Goal: Information Seeking & Learning: Learn about a topic

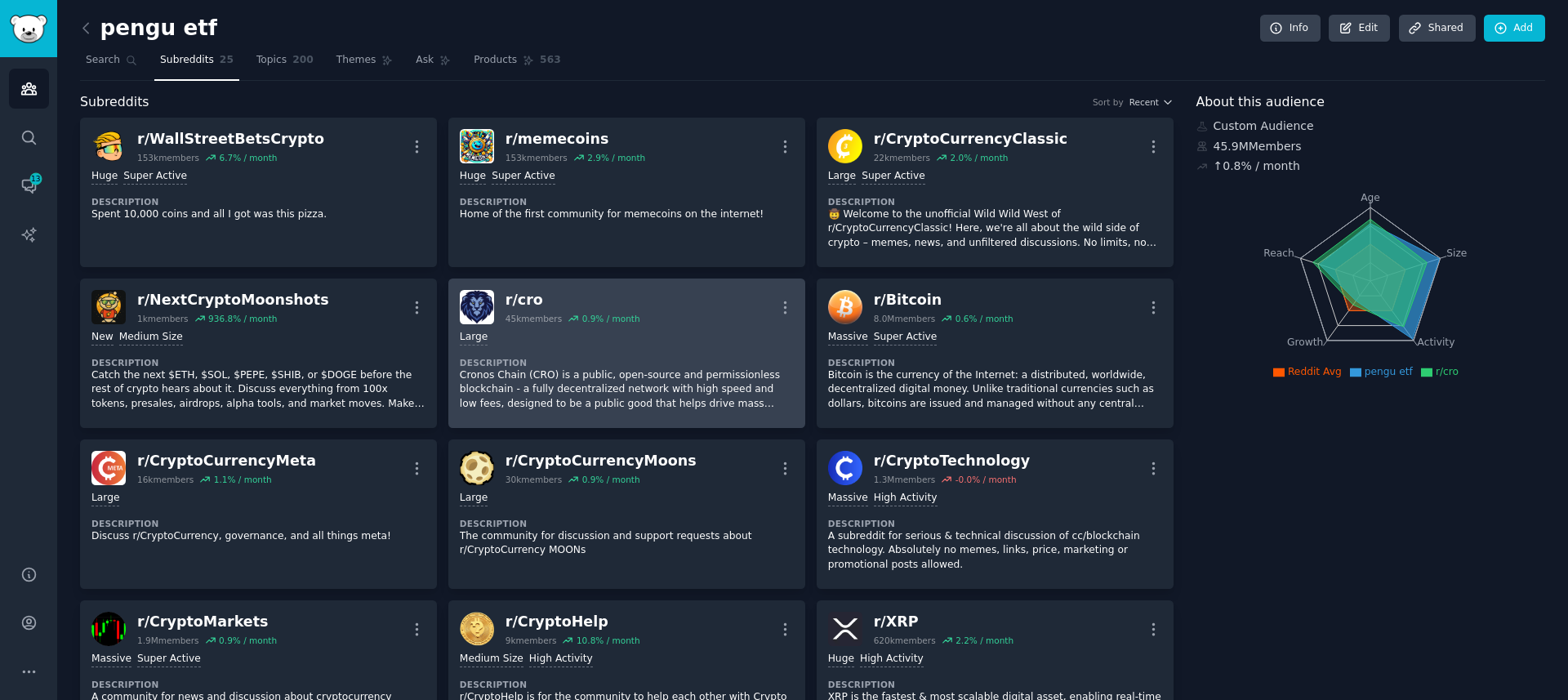
scroll to position [32, 0]
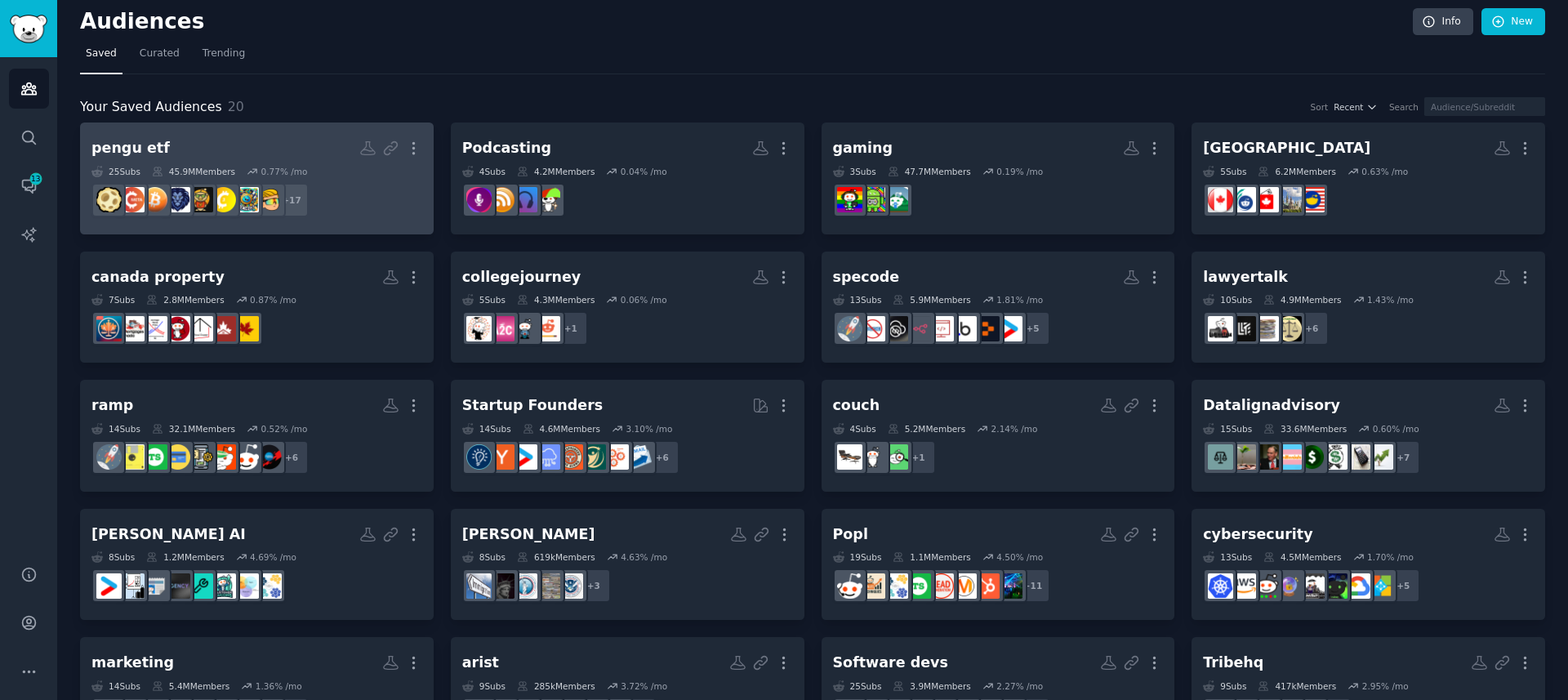
scroll to position [6, 0]
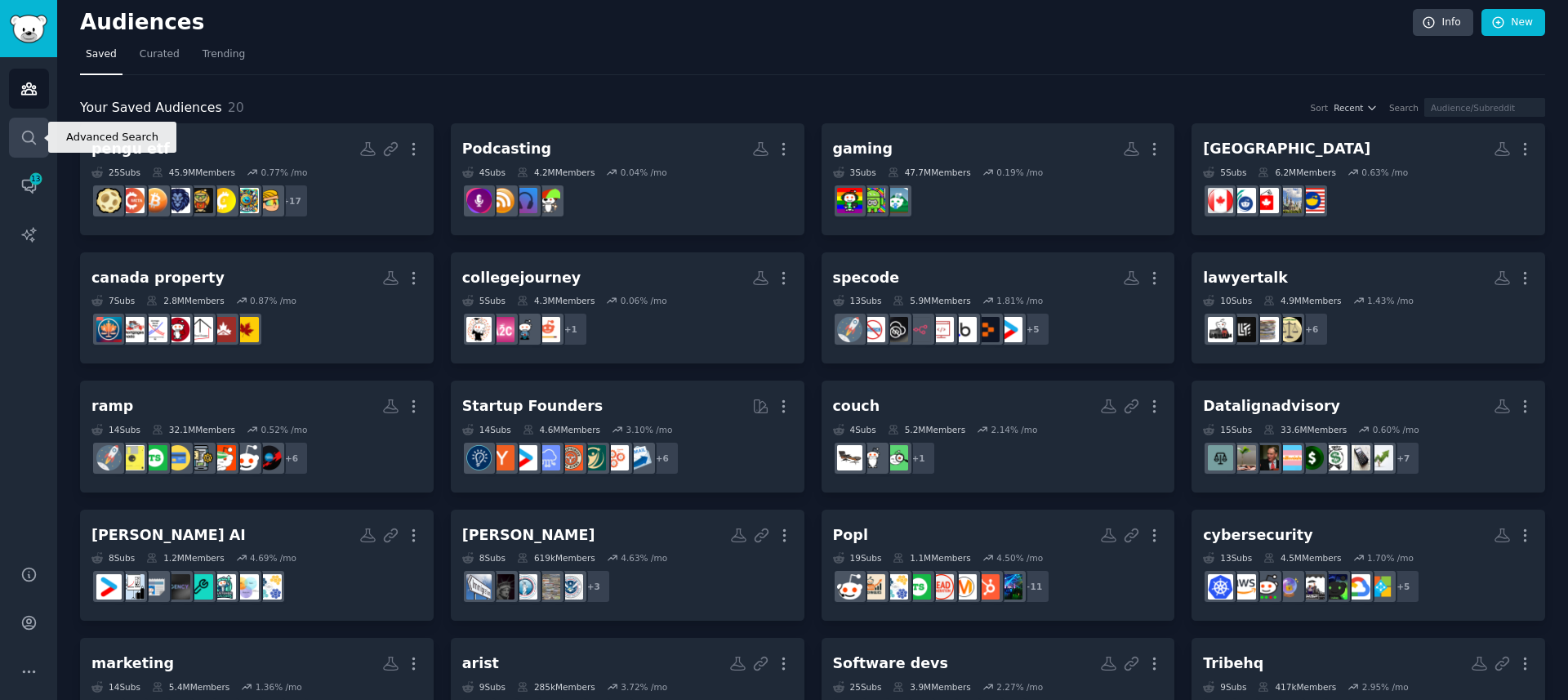
click at [28, 142] on icon "Sidebar" at bounding box center [28, 138] width 17 height 17
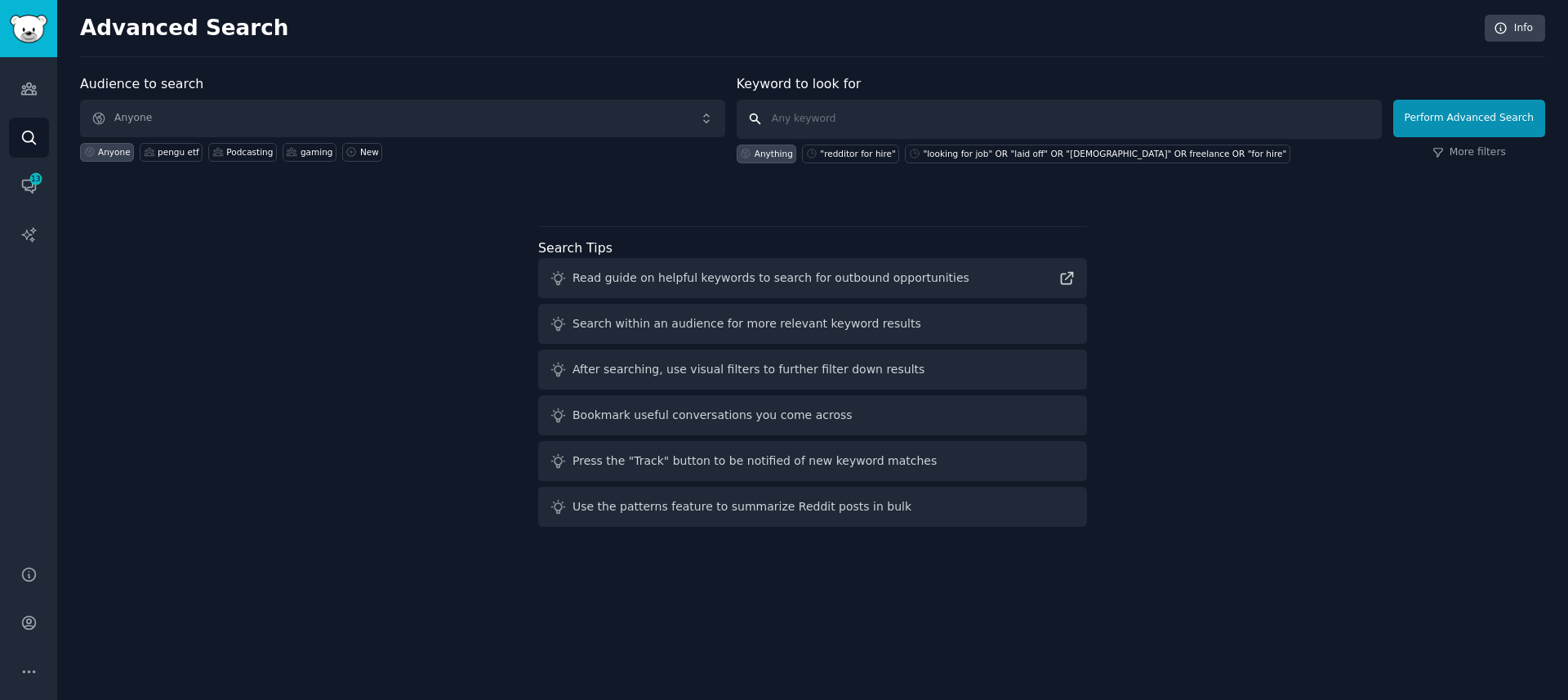
click at [942, 126] on input "text" at bounding box center [1058, 119] width 645 height 39
type input "cypto"
click button "Perform Advanced Search" at bounding box center [1469, 118] width 152 height 38
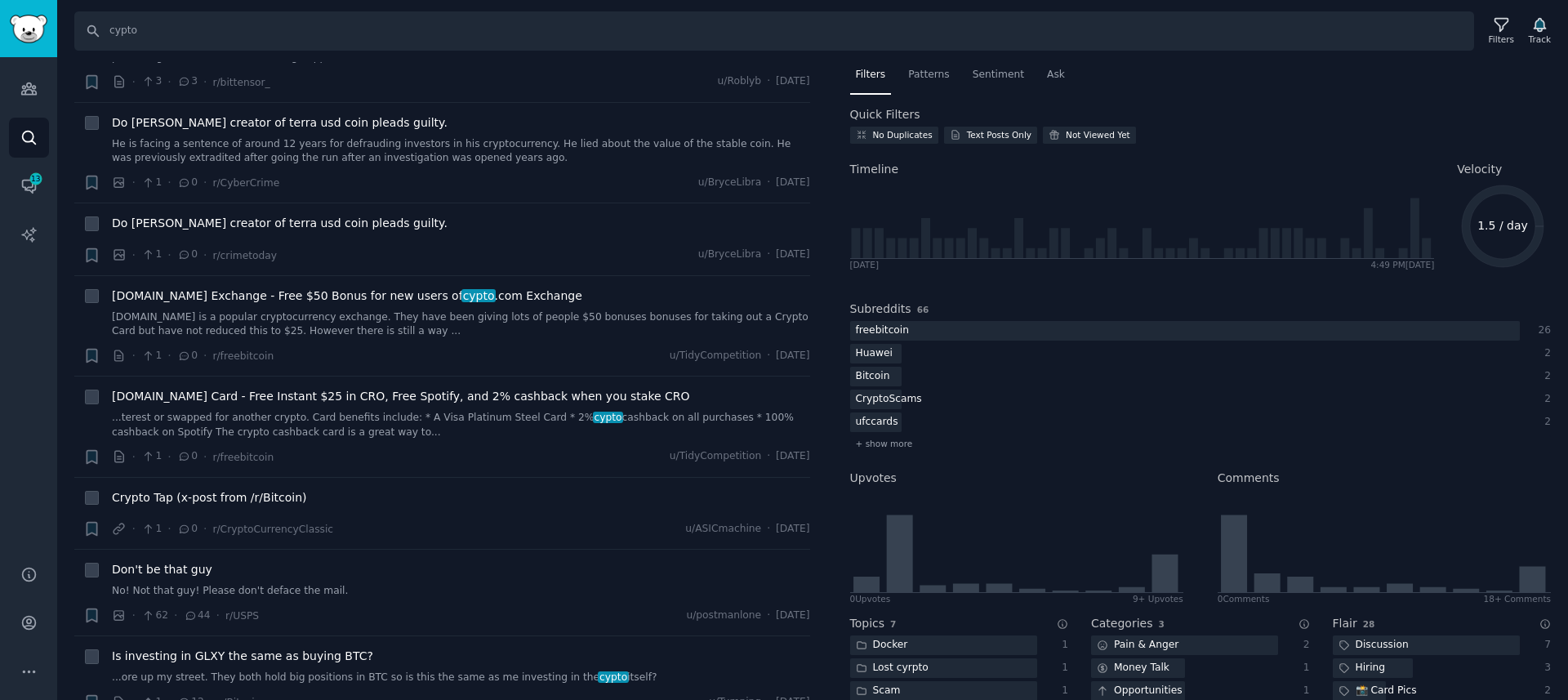
scroll to position [483, 0]
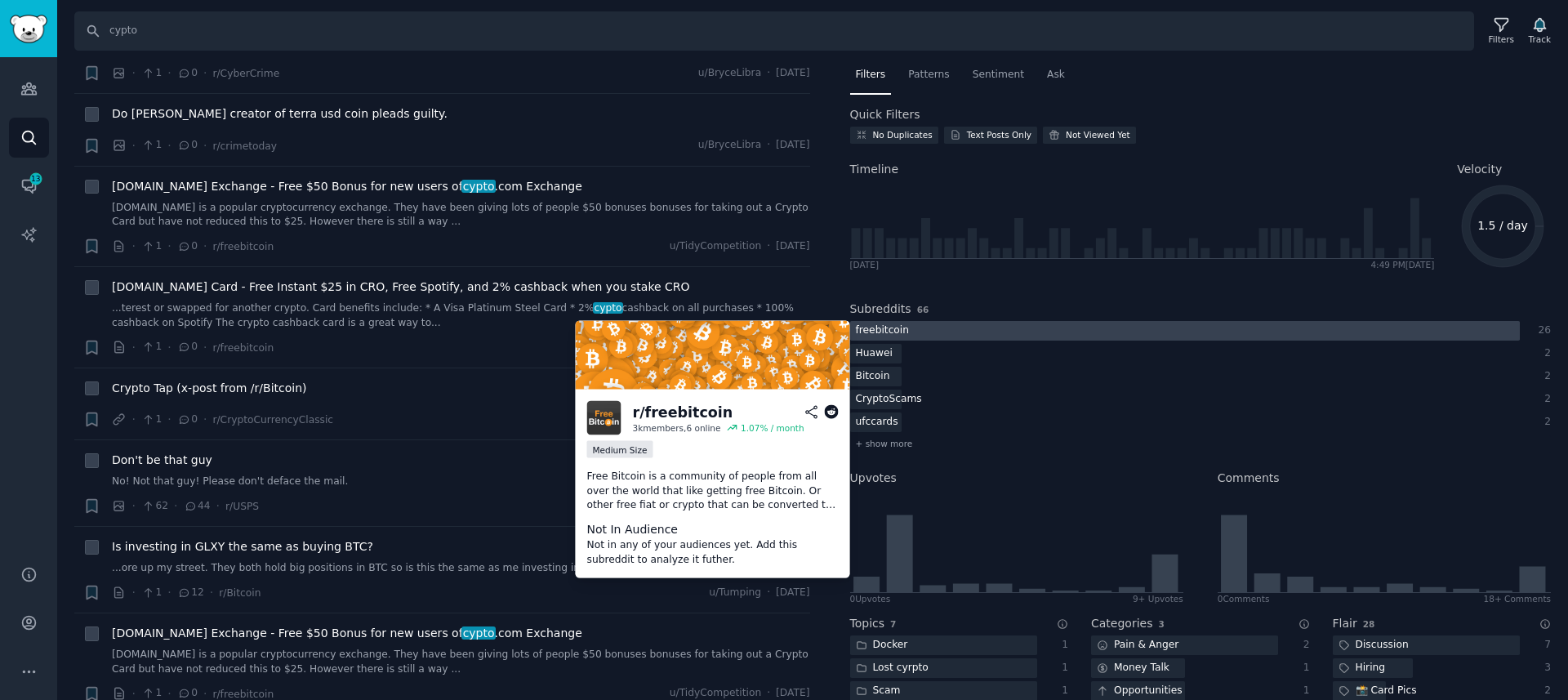
click at [902, 328] on div "freebitcoin" at bounding box center [882, 331] width 65 height 20
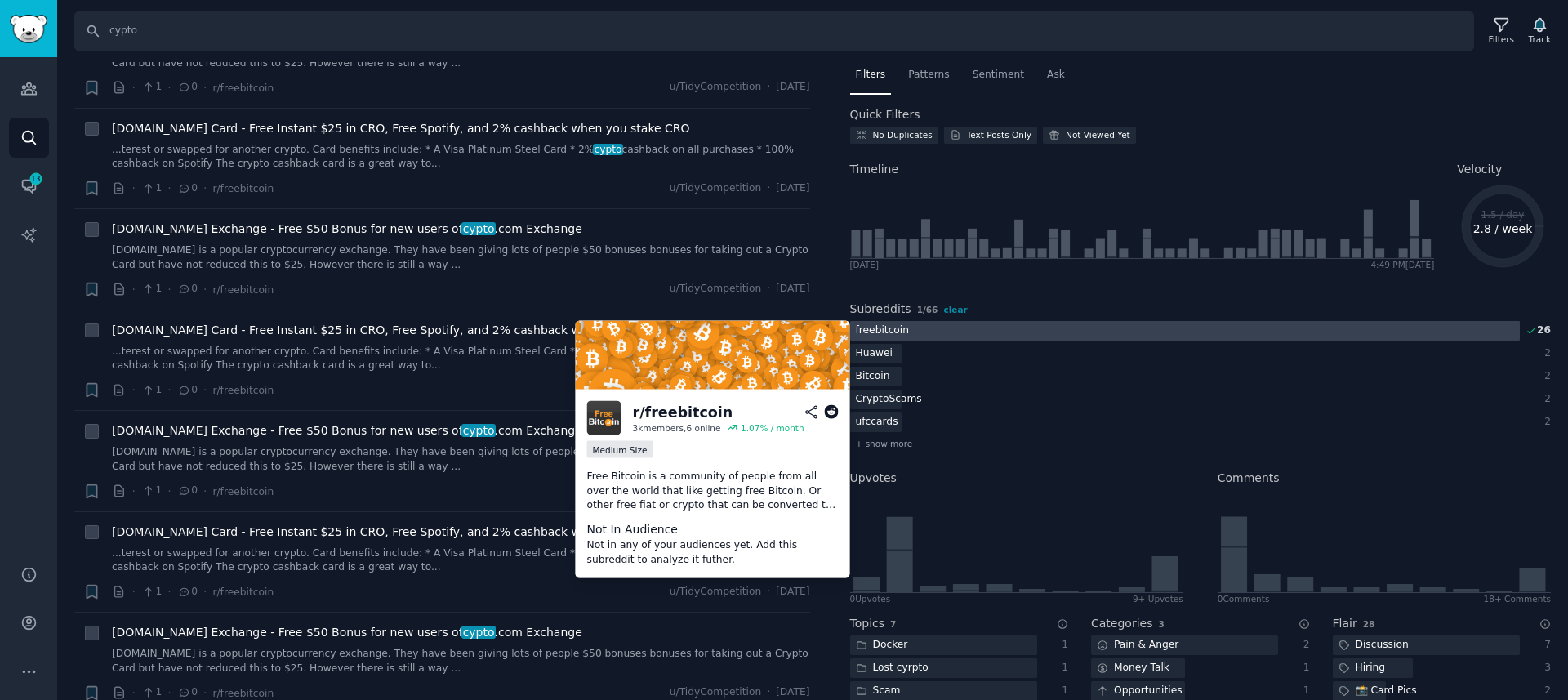
scroll to position [0, 0]
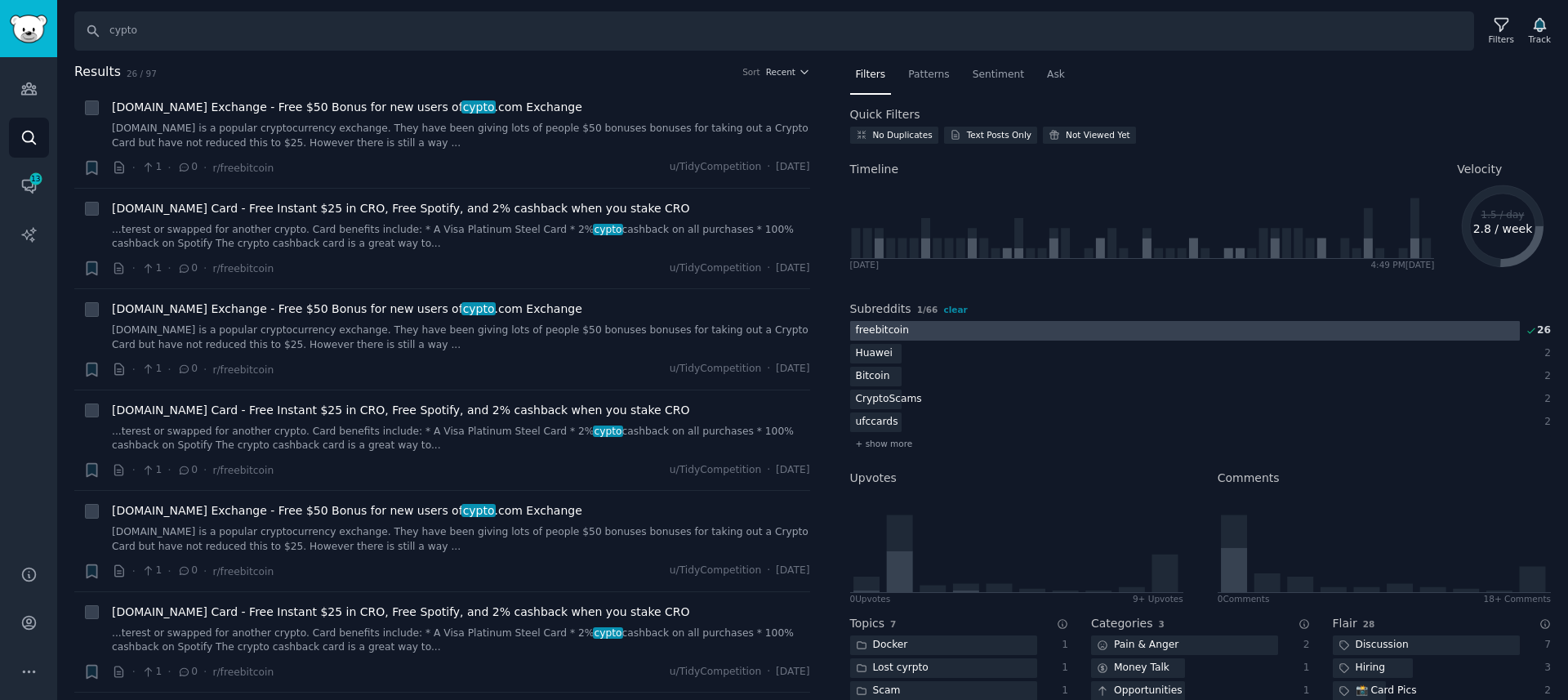
click at [867, 336] on div "freebitcoin" at bounding box center [882, 331] width 65 height 20
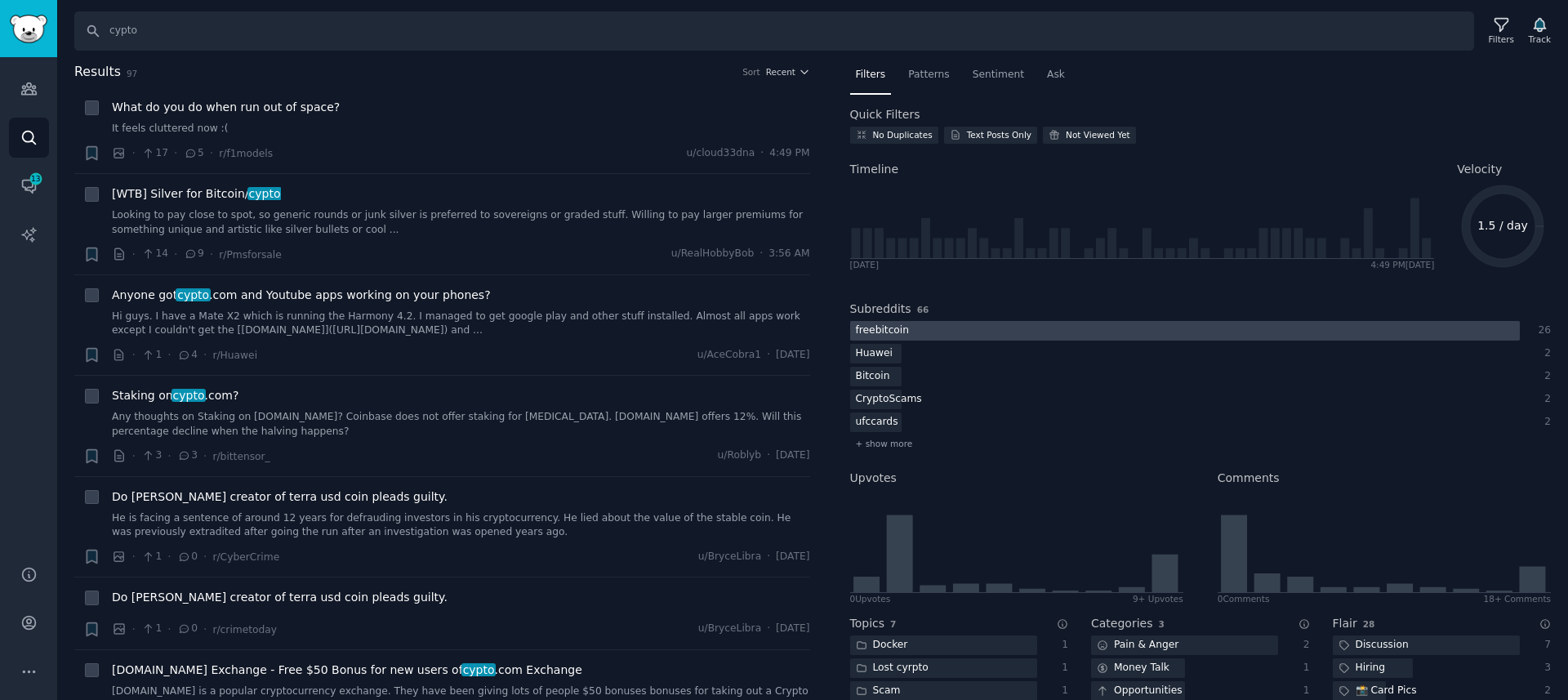
click at [860, 328] on div "freebitcoin" at bounding box center [882, 331] width 65 height 20
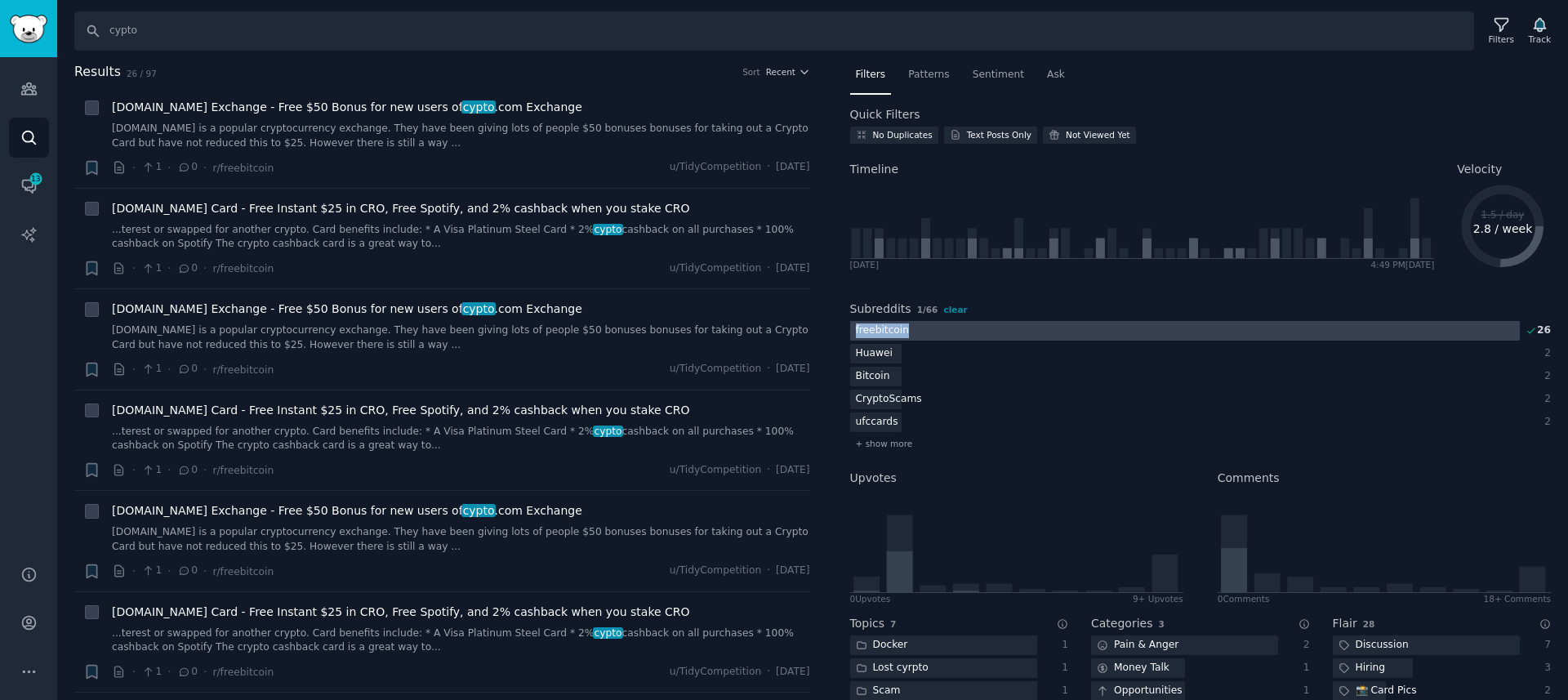
click at [881, 339] on div "freebitcoin" at bounding box center [882, 331] width 65 height 20
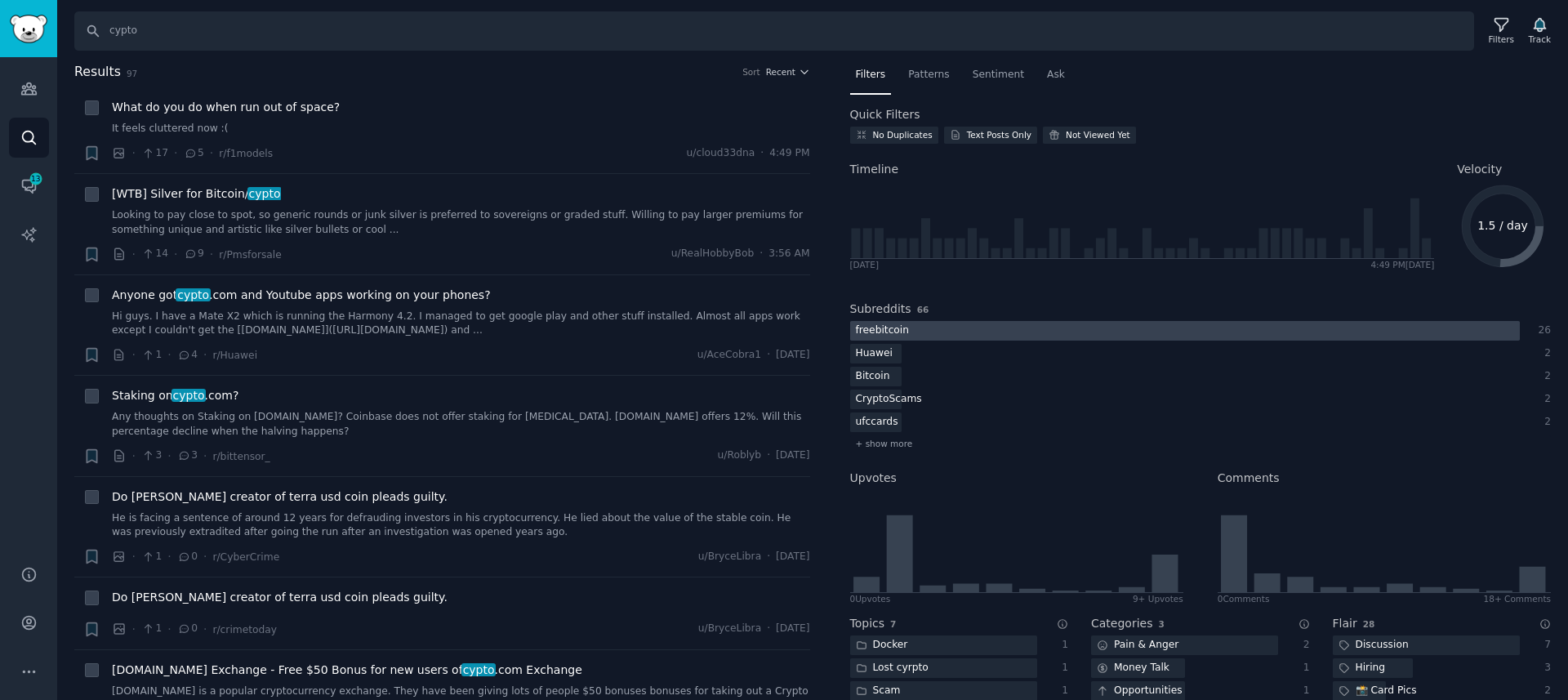
click at [879, 334] on div "freebitcoin" at bounding box center [882, 331] width 65 height 20
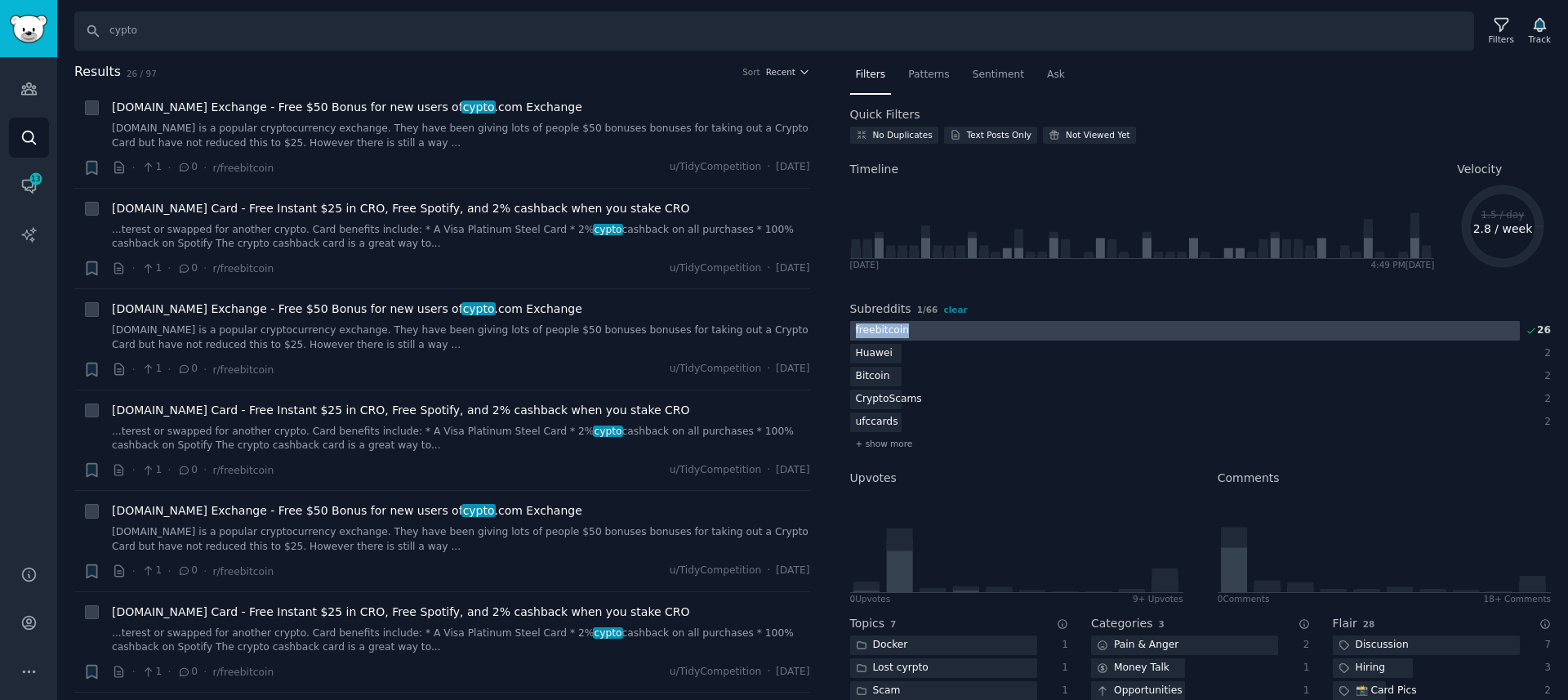
click at [879, 334] on div "freebitcoin" at bounding box center [882, 331] width 65 height 20
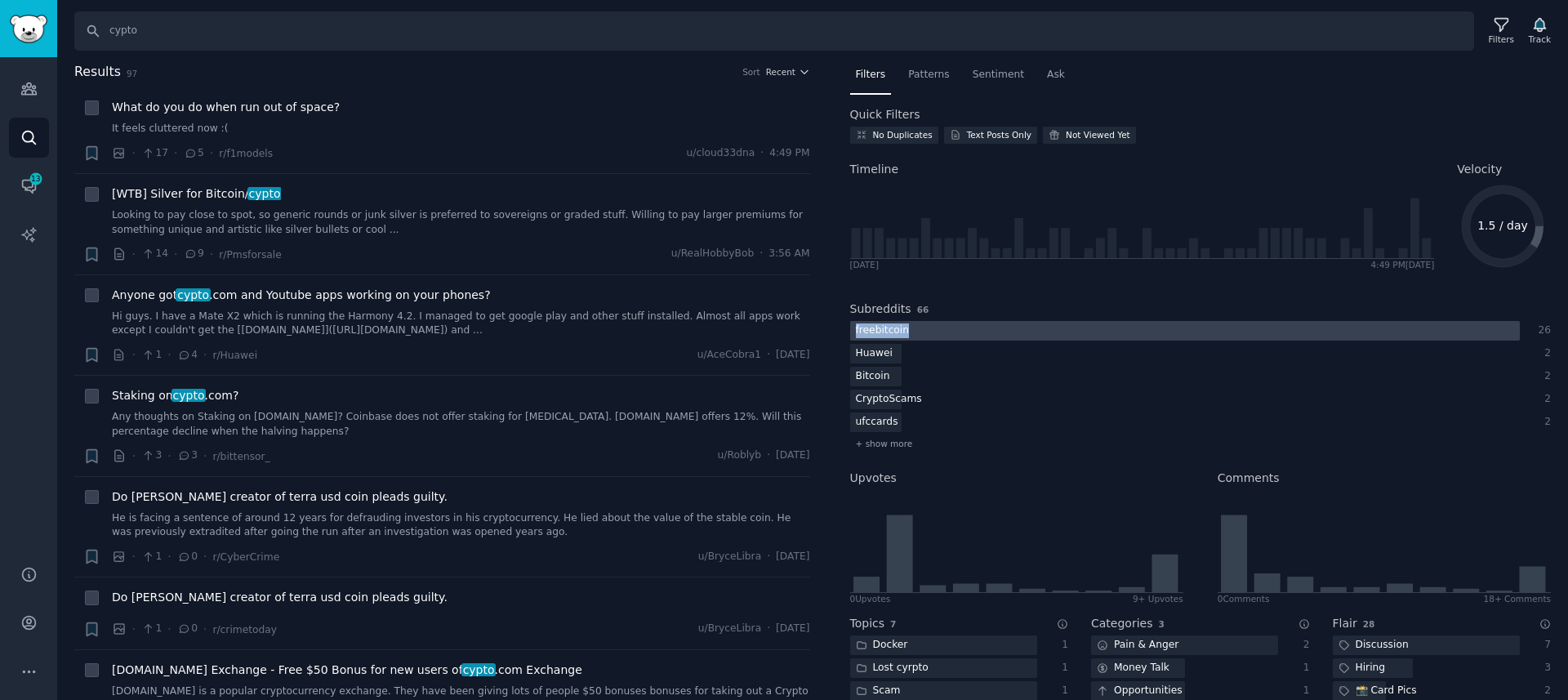
click at [866, 332] on div "freebitcoin" at bounding box center [882, 331] width 65 height 20
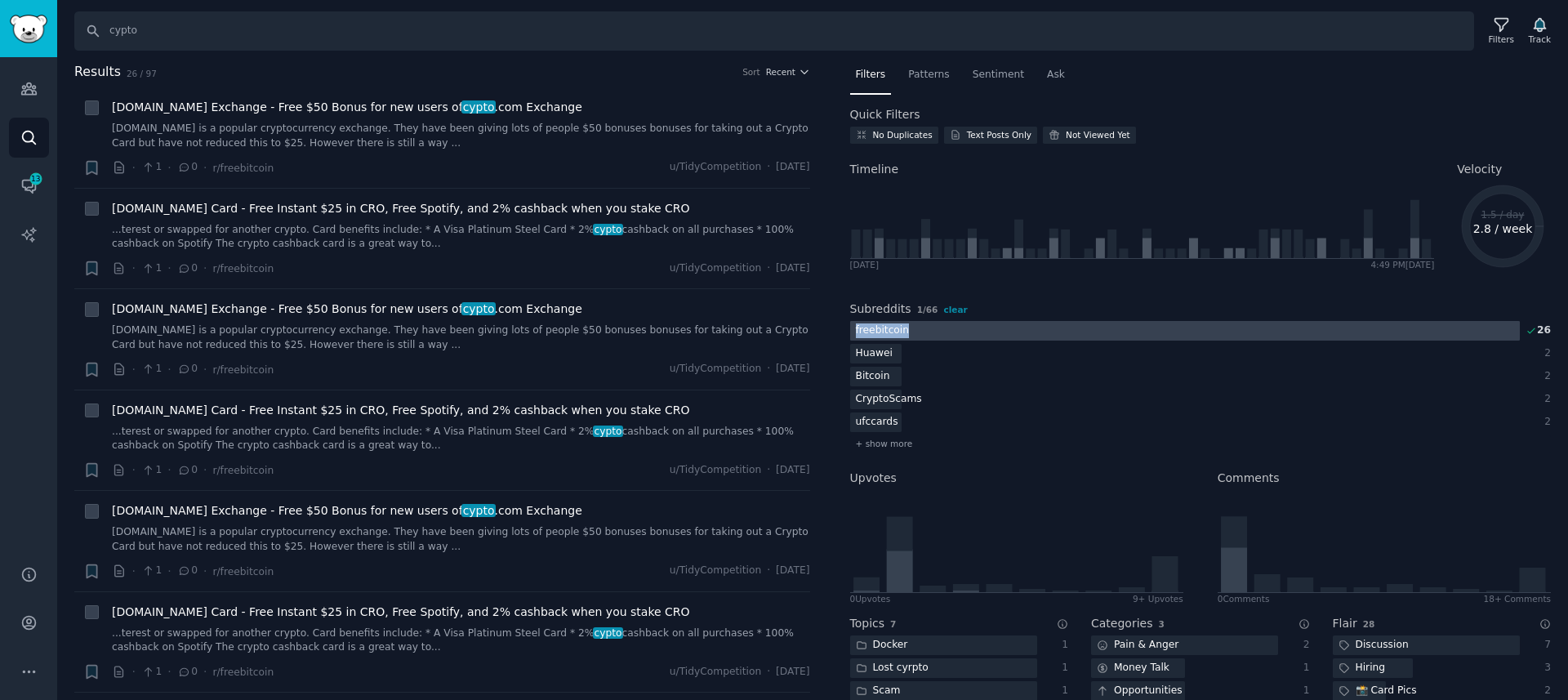
click at [866, 332] on div "freebitcoin" at bounding box center [882, 331] width 65 height 20
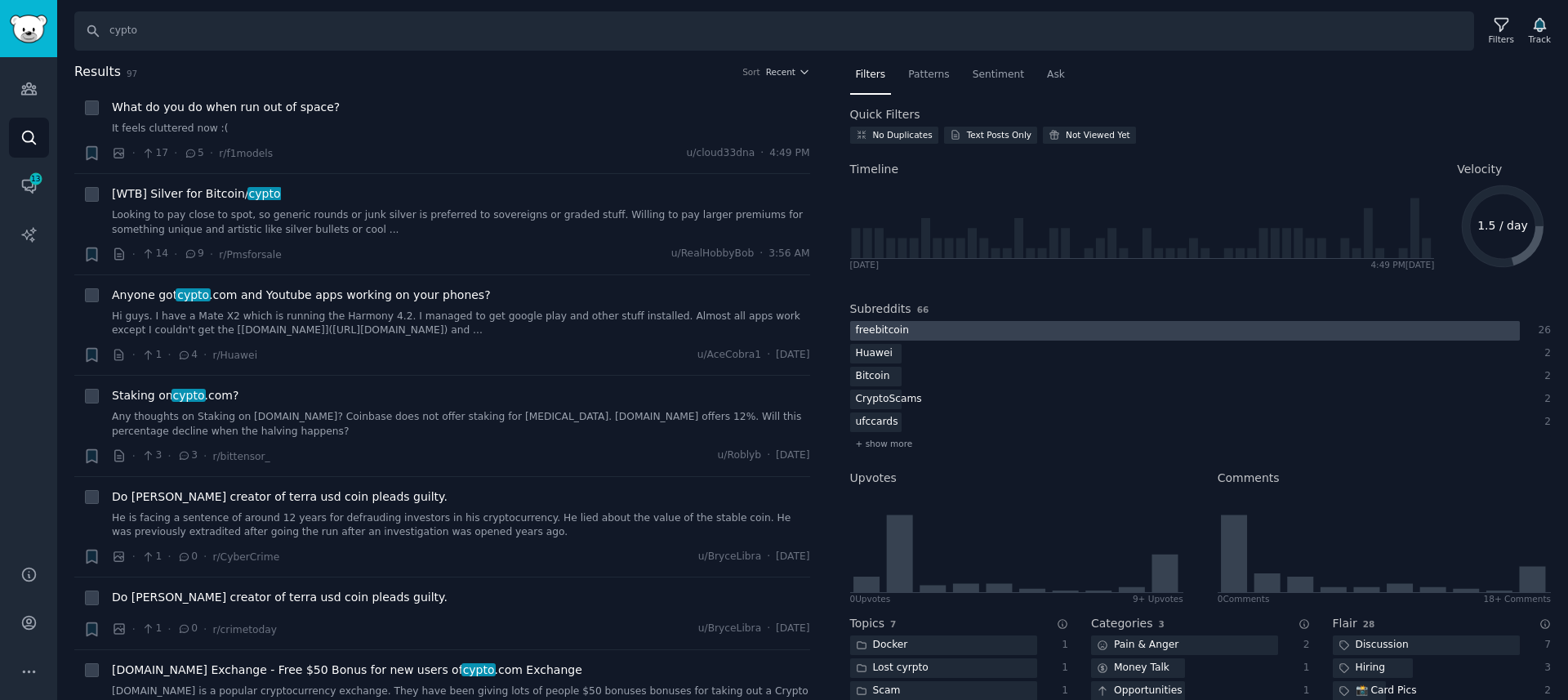
click at [945, 337] on div at bounding box center [1185, 331] width 669 height 20
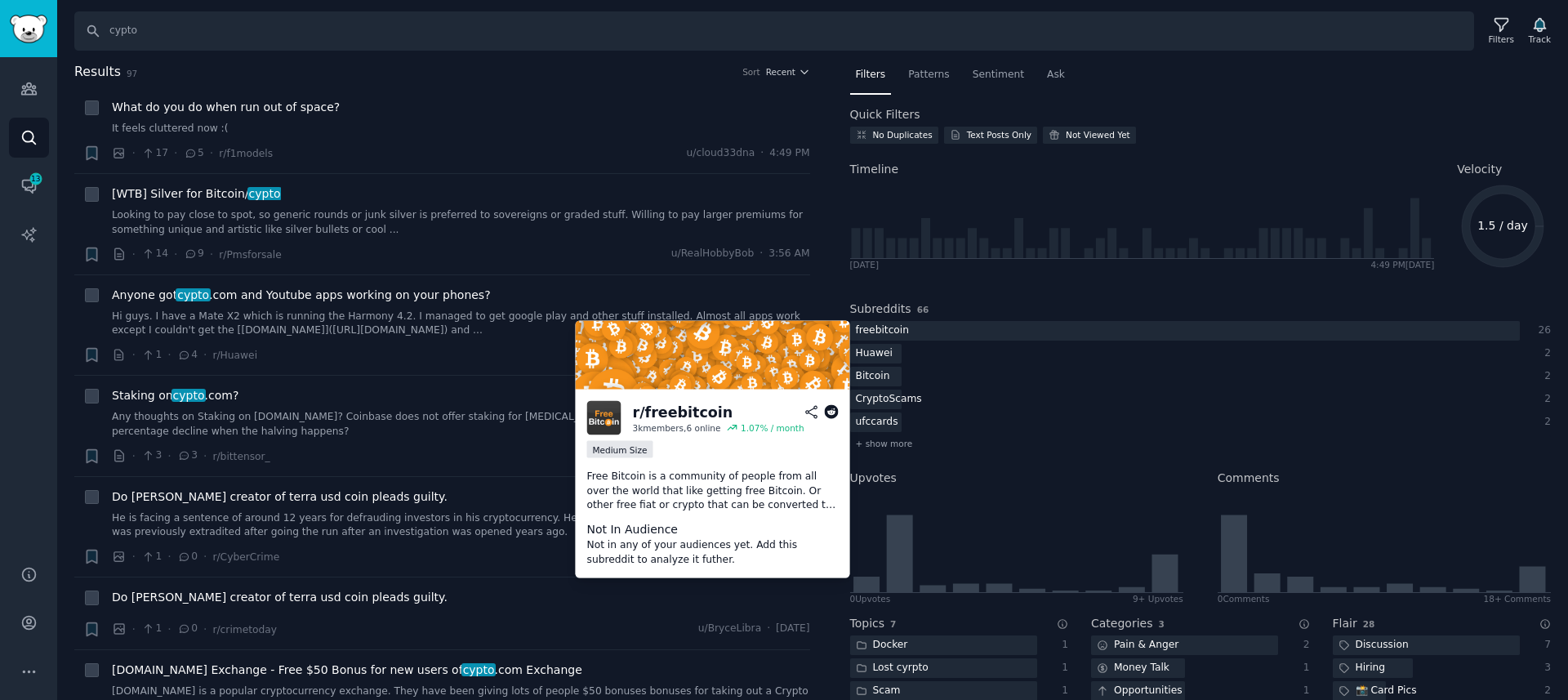
click at [833, 414] on icon at bounding box center [831, 413] width 15 height 15
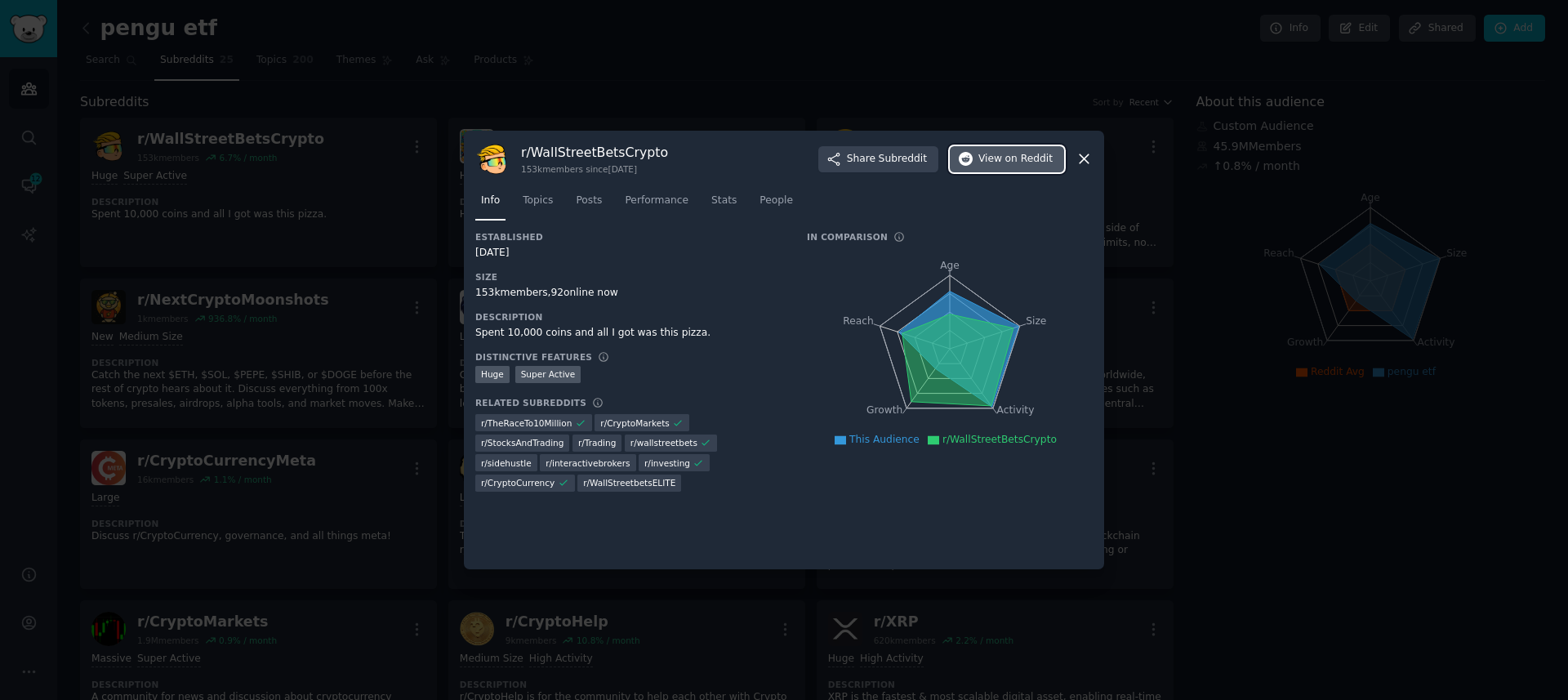
click at [995, 159] on span "View on Reddit" at bounding box center [1015, 160] width 74 height 15
